Goal: Information Seeking & Learning: Learn about a topic

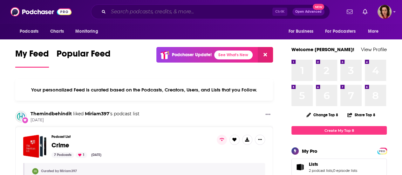
click at [132, 12] on input "Search podcasts, credits, & more..." at bounding box center [190, 12] width 164 height 10
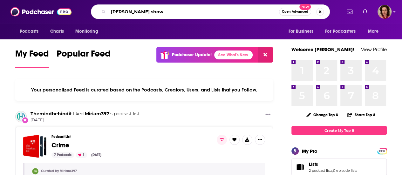
type input "[PERSON_NAME] show"
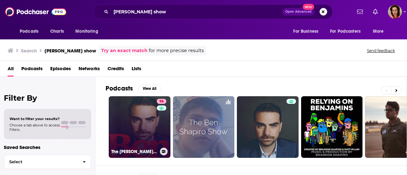
click at [139, 138] on link "96 The [PERSON_NAME] Show" at bounding box center [140, 127] width 62 height 62
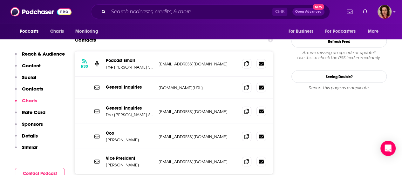
scroll to position [604, 0]
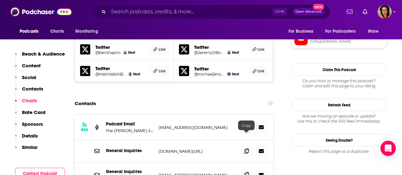
click at [248, 172] on icon at bounding box center [247, 174] width 4 height 5
